Goal: Task Accomplishment & Management: Use online tool/utility

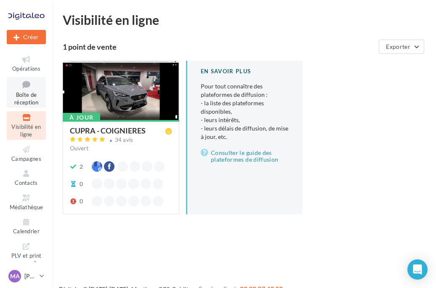
click at [6, 87] on ul "Opérations Boîte de réception Visibilité en ligne Campagnes Contacts Mes cibles…" at bounding box center [26, 145] width 46 height 190
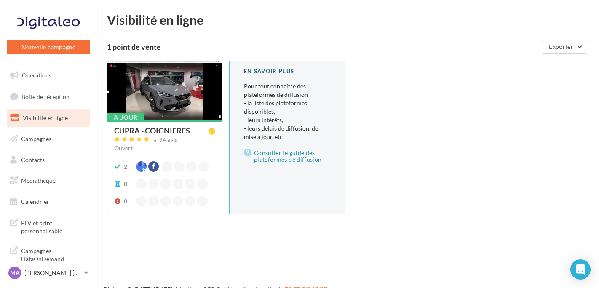
click at [436, 7] on html "Nouvelle campagne Nouvelle campagne Opérations Boîte de réception Visibilité en…" at bounding box center [299, 144] width 599 height 288
click at [54, 95] on span "Boîte de réception" at bounding box center [45, 96] width 48 height 7
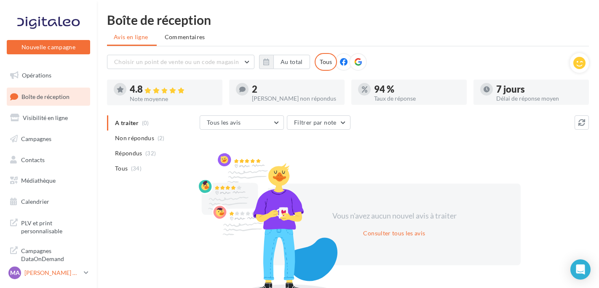
click at [62, 275] on p "[PERSON_NAME] [PERSON_NAME]" at bounding box center [52, 273] width 56 height 8
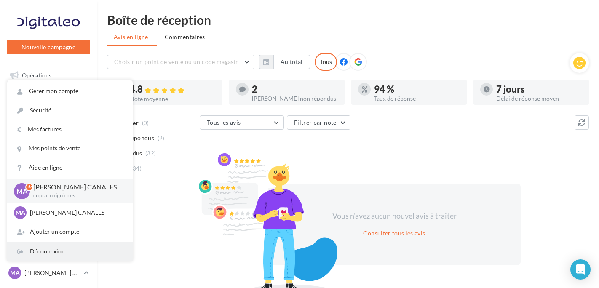
click at [66, 252] on div "Déconnexion" at bounding box center [69, 251] width 125 height 19
